Goal: Information Seeking & Learning: Learn about a topic

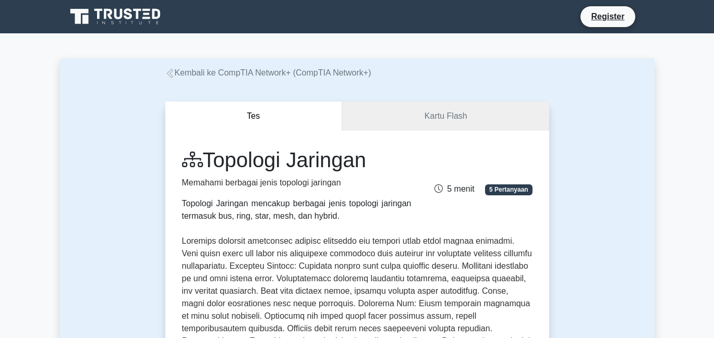
scroll to position [417, 0]
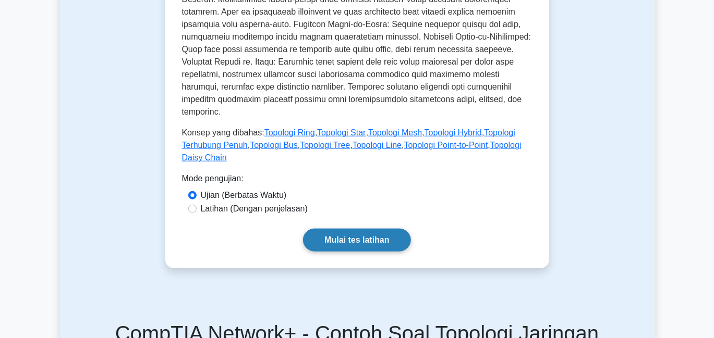
drag, startPoint x: 0, startPoint y: 0, endPoint x: 361, endPoint y: 243, distance: 435.2
click at [361, 243] on font "Mulai tes latihan" at bounding box center [356, 240] width 65 height 9
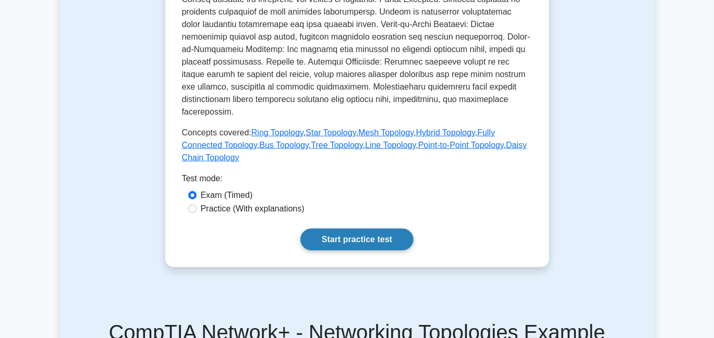
scroll to position [442, 0]
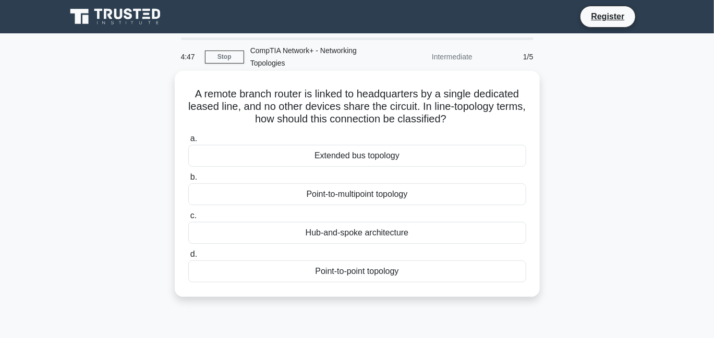
click at [352, 194] on div "Point-to-multipoint topology" at bounding box center [357, 194] width 338 height 22
click at [188, 181] on input "b. Point-to-multipoint topology" at bounding box center [188, 177] width 0 height 7
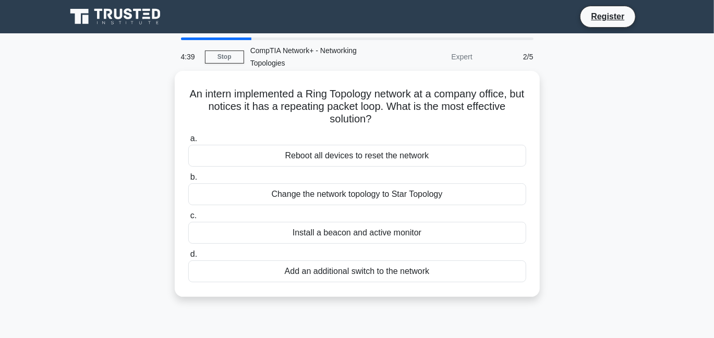
click at [426, 193] on div "Change the network topology to Star Topology" at bounding box center [357, 194] width 338 height 22
click at [188, 181] on input "b. Change the network topology to Star Topology" at bounding box center [188, 177] width 0 height 7
